Goal: Find specific page/section: Find specific page/section

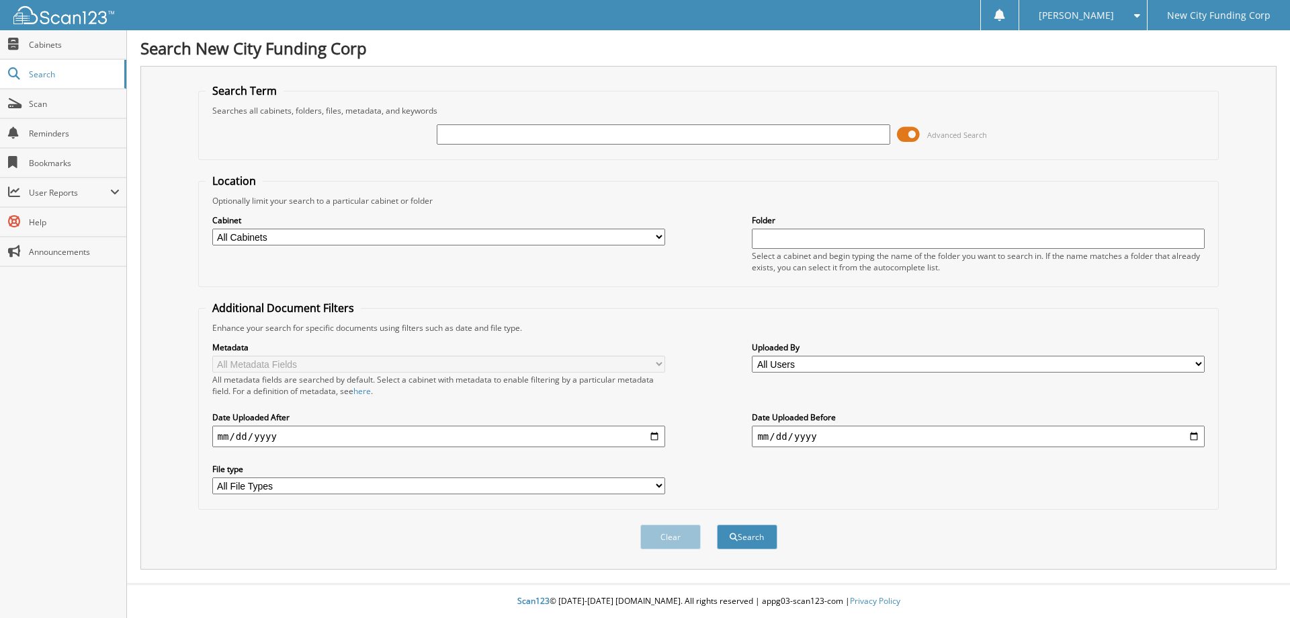
click at [583, 138] on input "text" at bounding box center [663, 134] width 453 height 20
type input "373898"
click at [749, 540] on button "Search" at bounding box center [747, 536] width 60 height 25
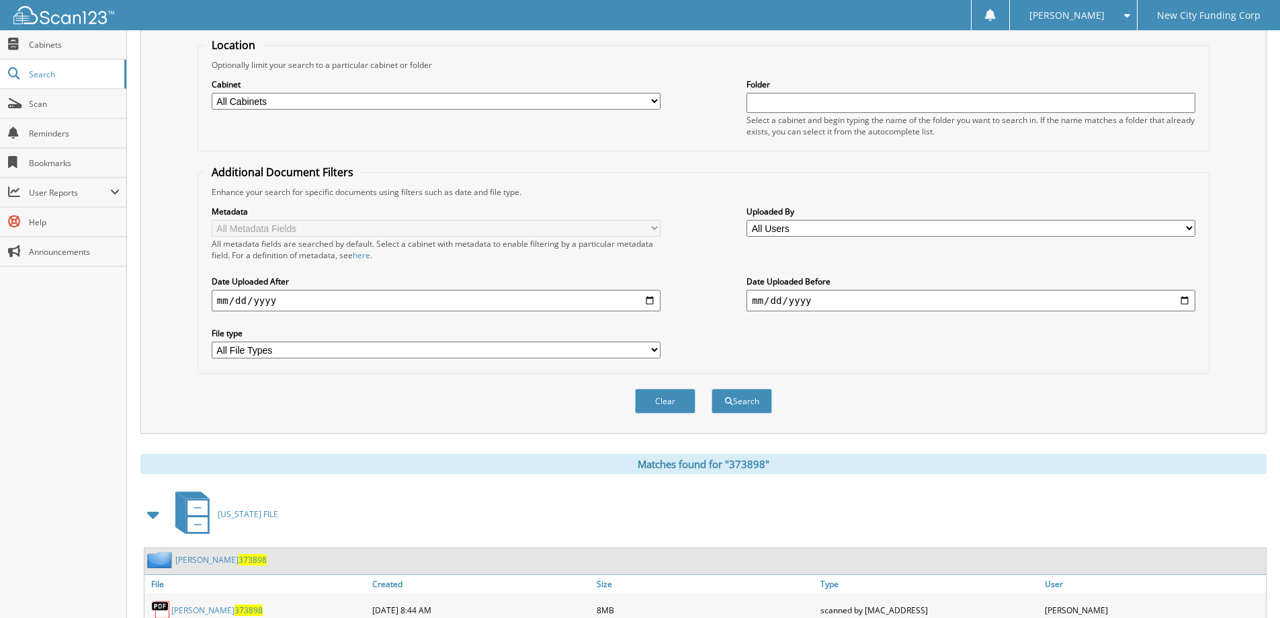
scroll to position [186, 0]
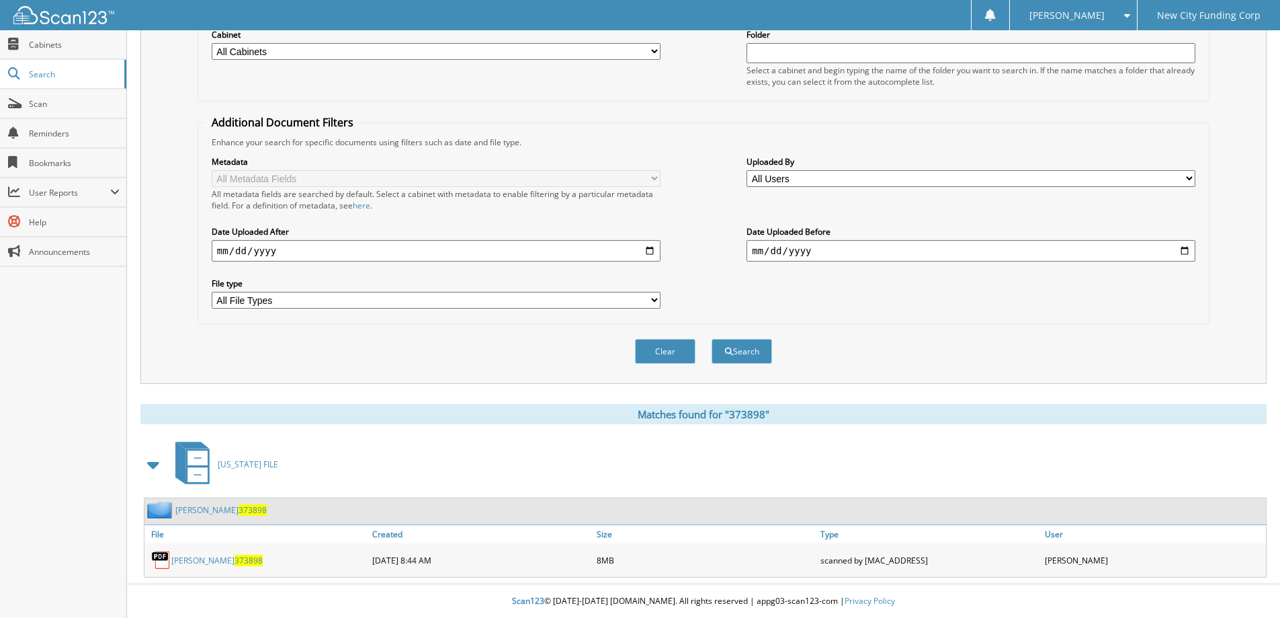
click at [177, 561] on link "[PERSON_NAME] 373898" at bounding box center [216, 559] width 91 height 11
click at [716, 110] on div "Location Optionally limit your search to a particular cabinet or folder Cabinet…" at bounding box center [704, 156] width 1012 height 336
